Goal: Task Accomplishment & Management: Use online tool/utility

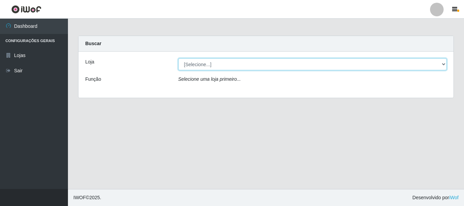
click at [229, 65] on select "[Selecione...] [GEOGRAPHIC_DATA] [GEOGRAPHIC_DATA]" at bounding box center [312, 64] width 269 height 12
select select "64"
click at [178, 58] on select "[Selecione...] [GEOGRAPHIC_DATA] [GEOGRAPHIC_DATA]" at bounding box center [312, 64] width 269 height 12
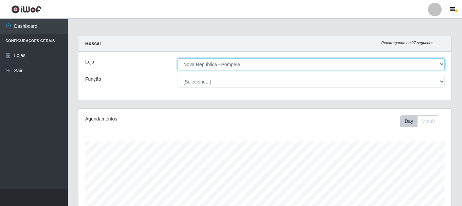
scroll to position [141, 373]
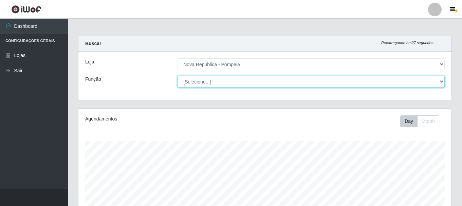
click at [227, 81] on select "[Selecione...] Balconista Operador de Caixa Recepcionista Repositor" at bounding box center [311, 82] width 267 height 12
select select "22"
click at [178, 76] on select "[Selecione...] Balconista Operador de Caixa Recepcionista Repositor" at bounding box center [311, 82] width 267 height 12
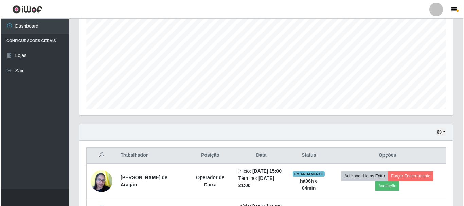
scroll to position [209, 0]
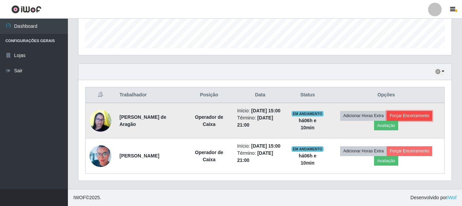
click at [406, 111] on button "Forçar Encerramento" at bounding box center [409, 116] width 45 height 10
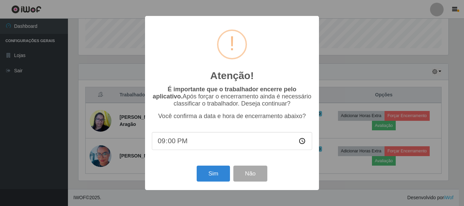
scroll to position [141, 370]
click at [205, 177] on button "Sim" at bounding box center [213, 174] width 33 height 16
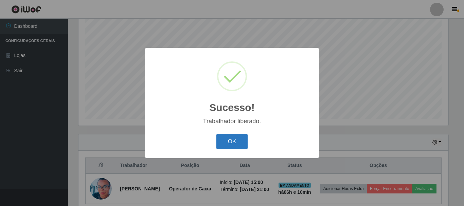
click at [230, 136] on button "OK" at bounding box center [232, 142] width 32 height 16
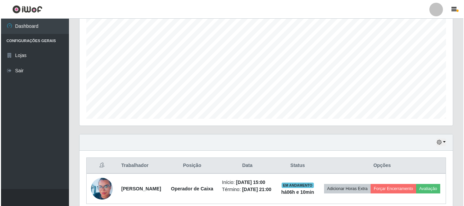
scroll to position [166, 0]
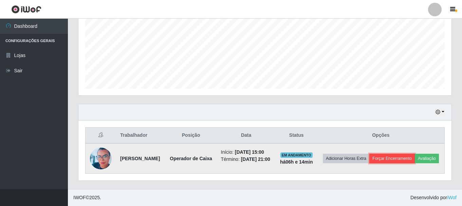
click at [413, 154] on button "Forçar Encerramento" at bounding box center [391, 159] width 45 height 10
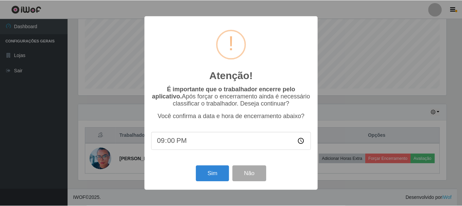
scroll to position [141, 370]
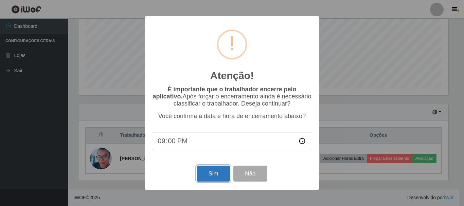
click at [205, 178] on button "Sim" at bounding box center [213, 174] width 33 height 16
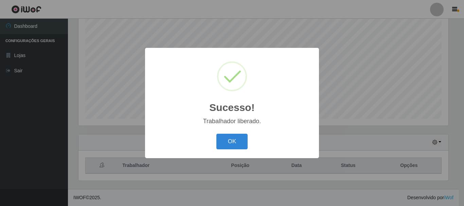
click at [235, 144] on button "OK" at bounding box center [232, 142] width 32 height 16
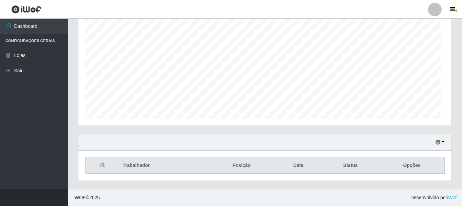
scroll to position [141, 373]
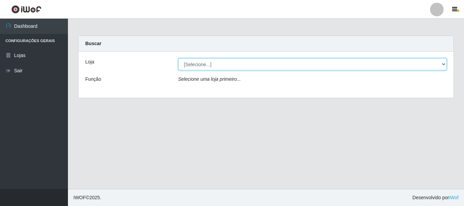
click at [444, 63] on select "[Selecione...] [GEOGRAPHIC_DATA] [GEOGRAPHIC_DATA]" at bounding box center [312, 64] width 269 height 12
click at [442, 63] on select "[Selecione...] [GEOGRAPHIC_DATA] [GEOGRAPHIC_DATA]" at bounding box center [312, 64] width 269 height 12
click at [441, 61] on select "[Selecione...] [GEOGRAPHIC_DATA] [GEOGRAPHIC_DATA]" at bounding box center [312, 64] width 269 height 12
select select "64"
click at [178, 58] on select "[Selecione...] [GEOGRAPHIC_DATA] [GEOGRAPHIC_DATA]" at bounding box center [312, 64] width 269 height 12
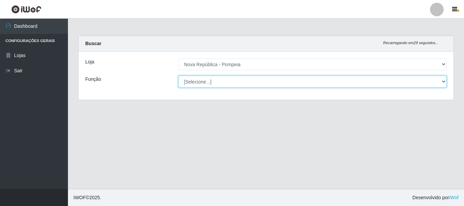
click at [441, 78] on select "[Selecione...] Balconista Operador de Caixa Recepcionista Repositor" at bounding box center [312, 82] width 269 height 12
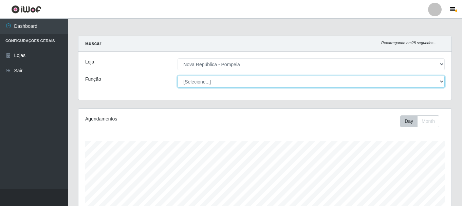
scroll to position [141, 373]
select select "22"
click at [178, 76] on select "[Selecione...] Balconista Operador de Caixa Recepcionista Repositor" at bounding box center [311, 82] width 267 height 12
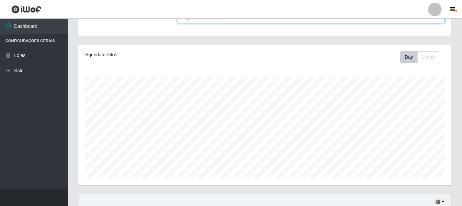
scroll to position [124, 0]
